Goal: Task Accomplishment & Management: Manage account settings

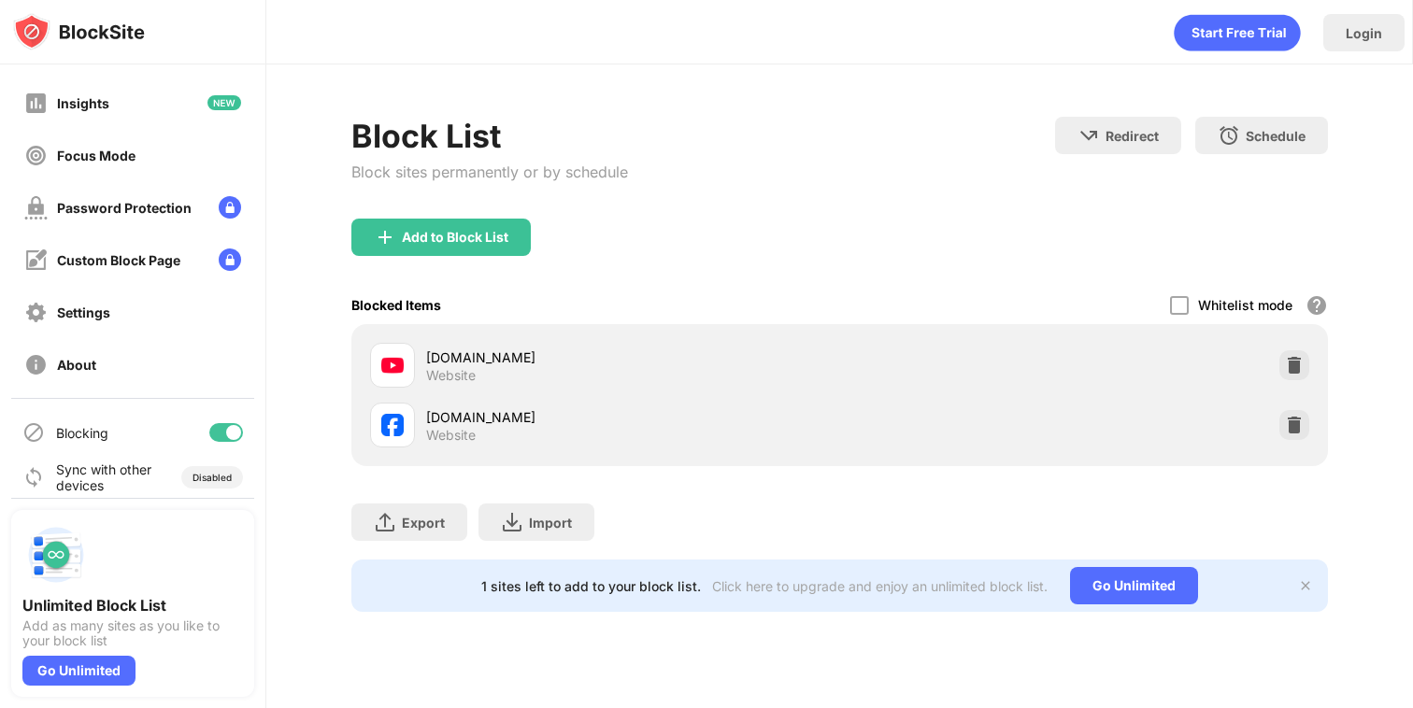
scroll to position [113, 0]
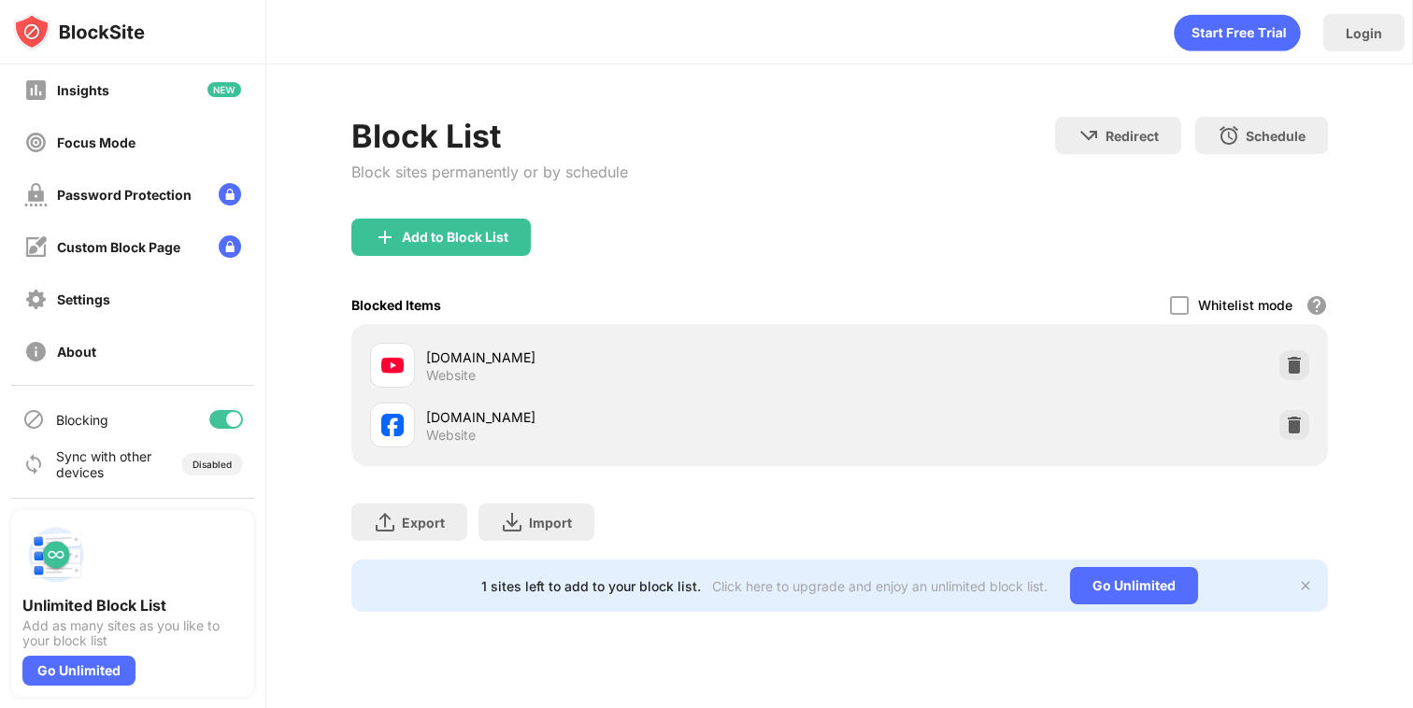
click at [226, 423] on div at bounding box center [233, 419] width 15 height 15
